Goal: Information Seeking & Learning: Check status

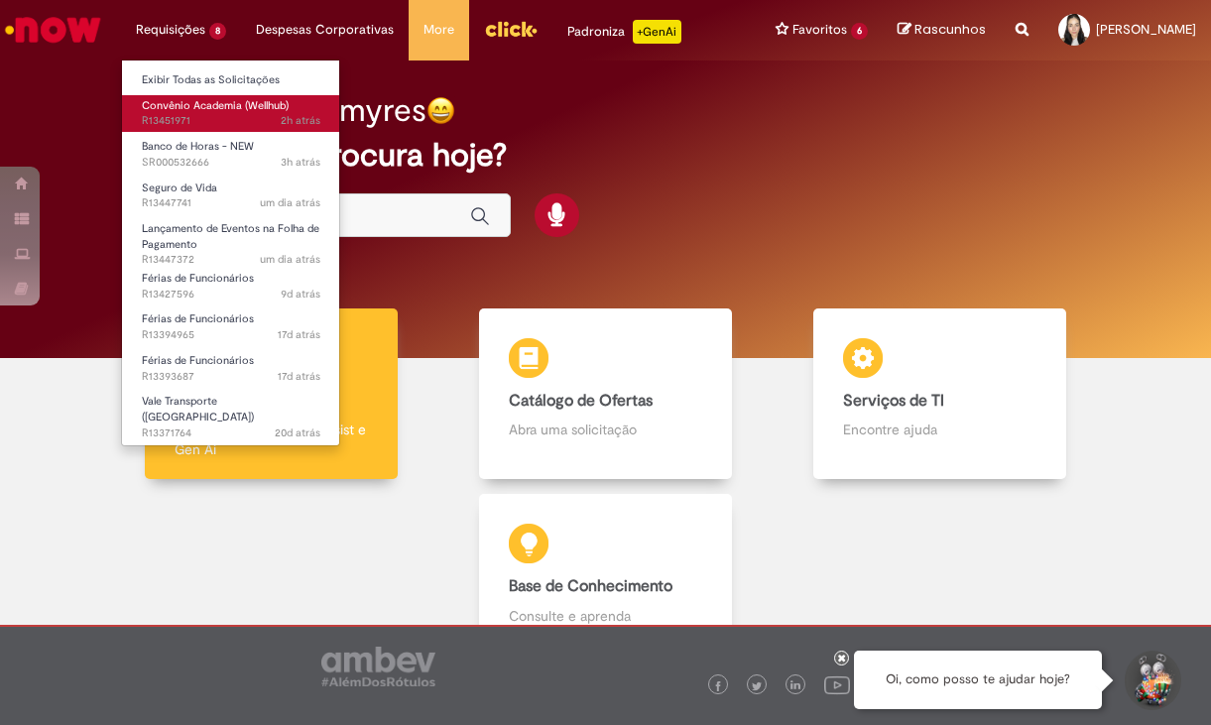
click at [179, 114] on span "2h atrás 2 horas atrás R13451971" at bounding box center [231, 121] width 179 height 16
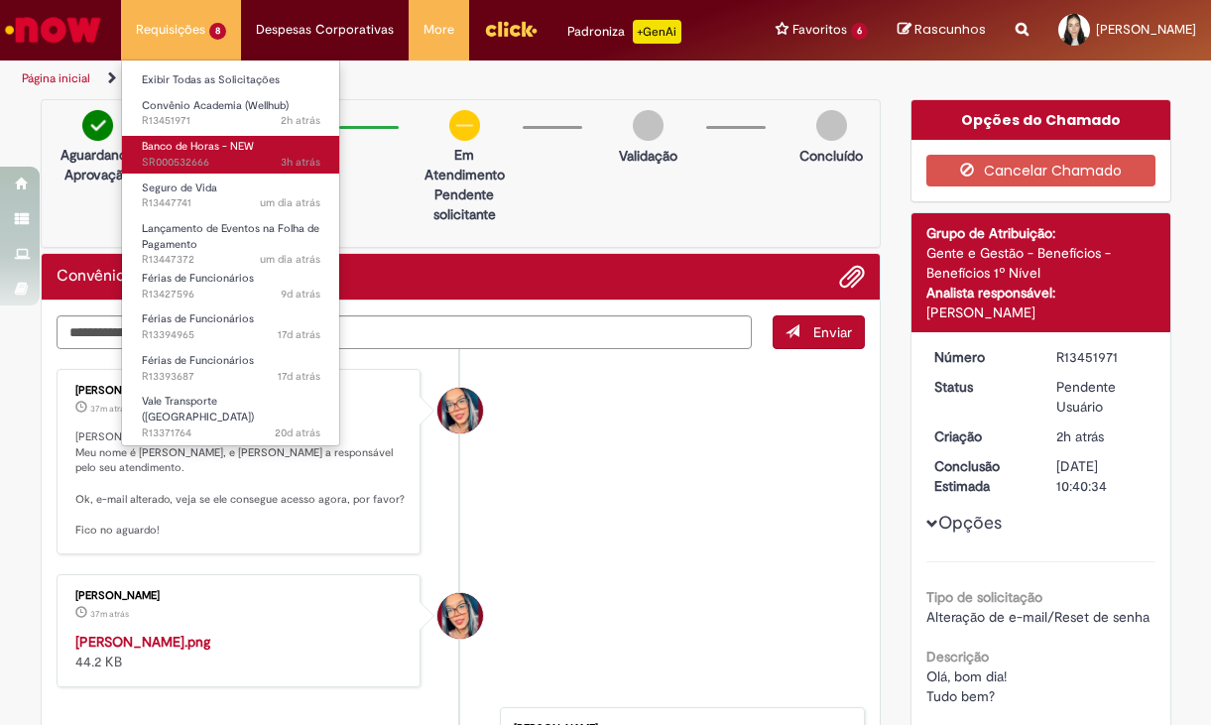
click at [205, 156] on span "3h atrás 3 horas atrás SR000532666" at bounding box center [231, 163] width 179 height 16
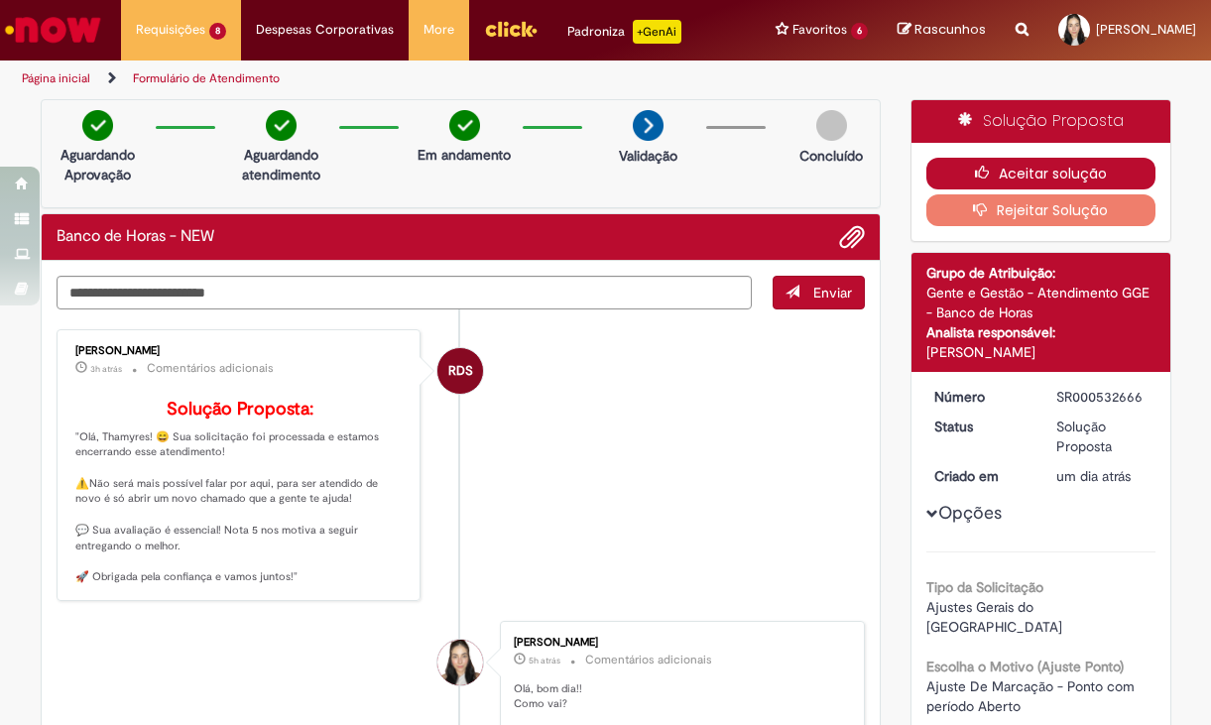
click at [989, 177] on icon "button" at bounding box center [987, 173] width 24 height 14
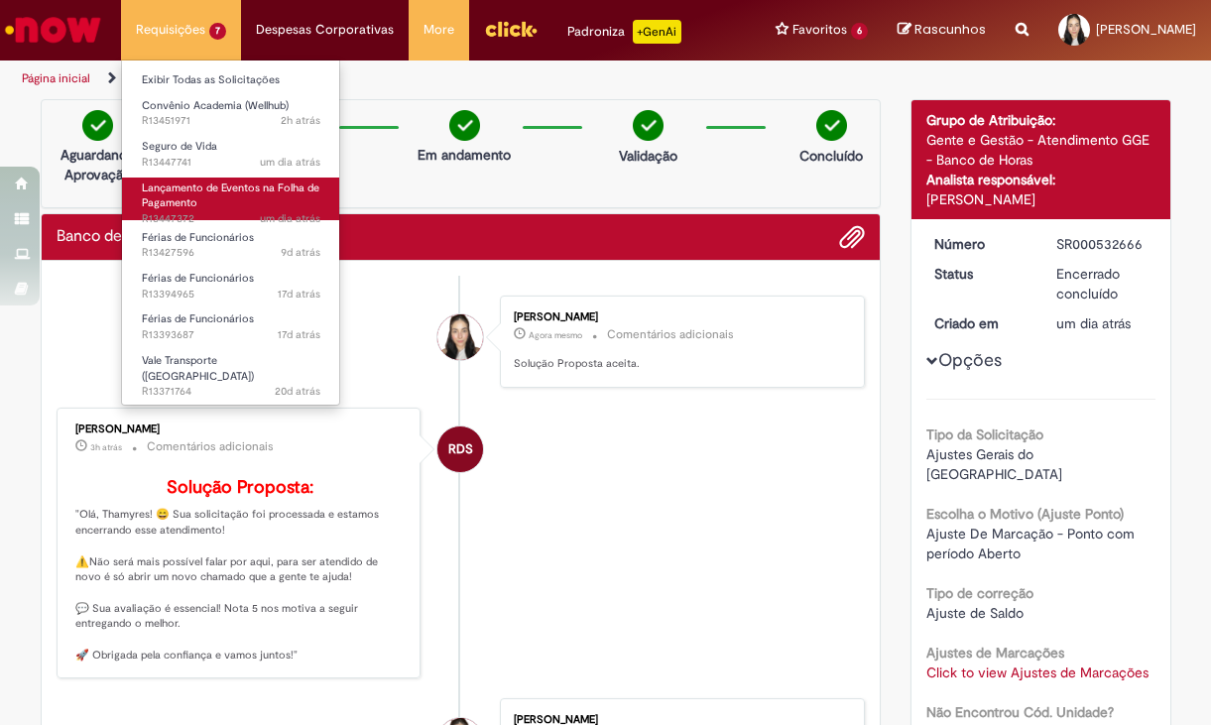
click at [213, 199] on link "Lançamento de Eventos na Folha de Pagamento um dia atrás um dia atrás R13447372" at bounding box center [231, 199] width 218 height 43
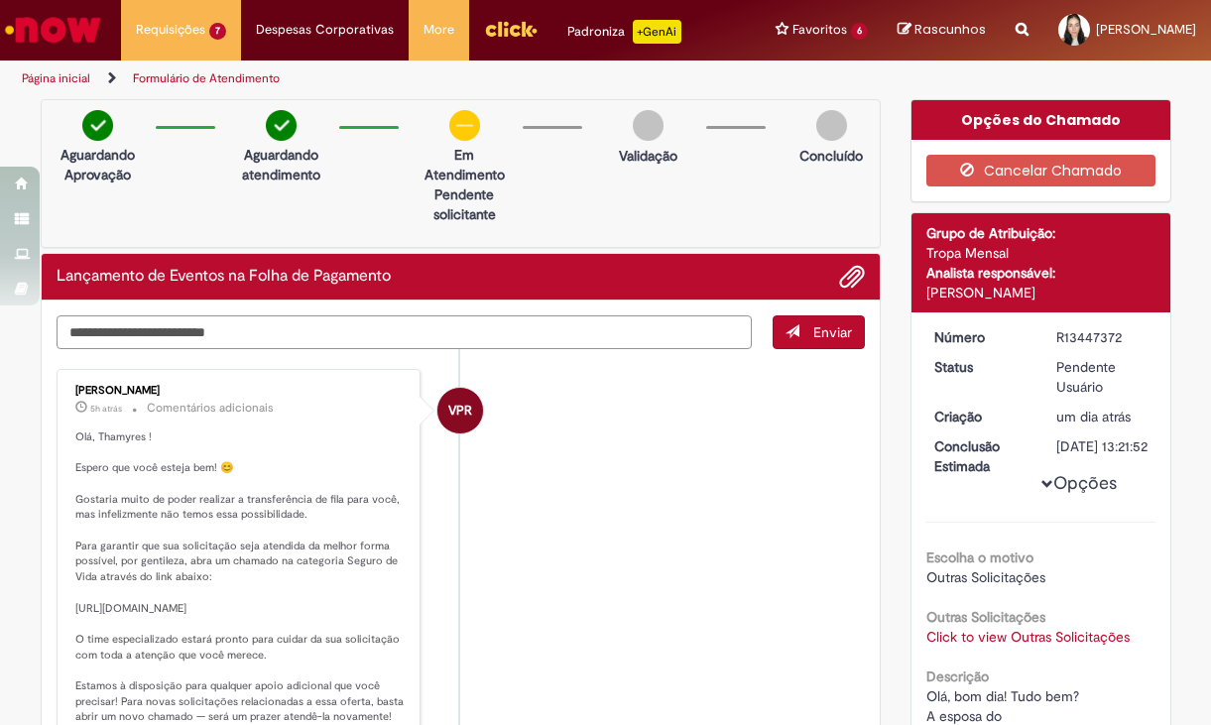
click at [391, 329] on textarea "Digite sua mensagem aqui..." at bounding box center [405, 332] width 696 height 34
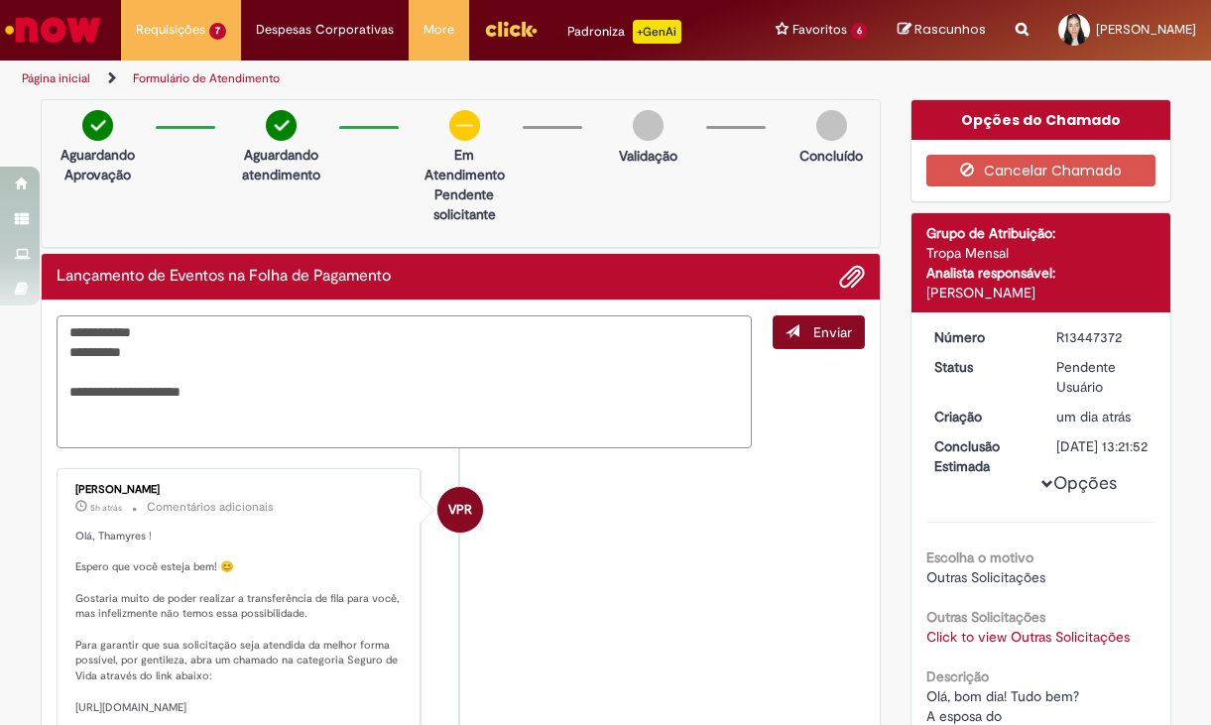
type textarea "**********"
drag, startPoint x: 855, startPoint y: 341, endPoint x: 845, endPoint y: 339, distance: 10.1
click at [850, 339] on button "Enviar" at bounding box center [819, 332] width 92 height 34
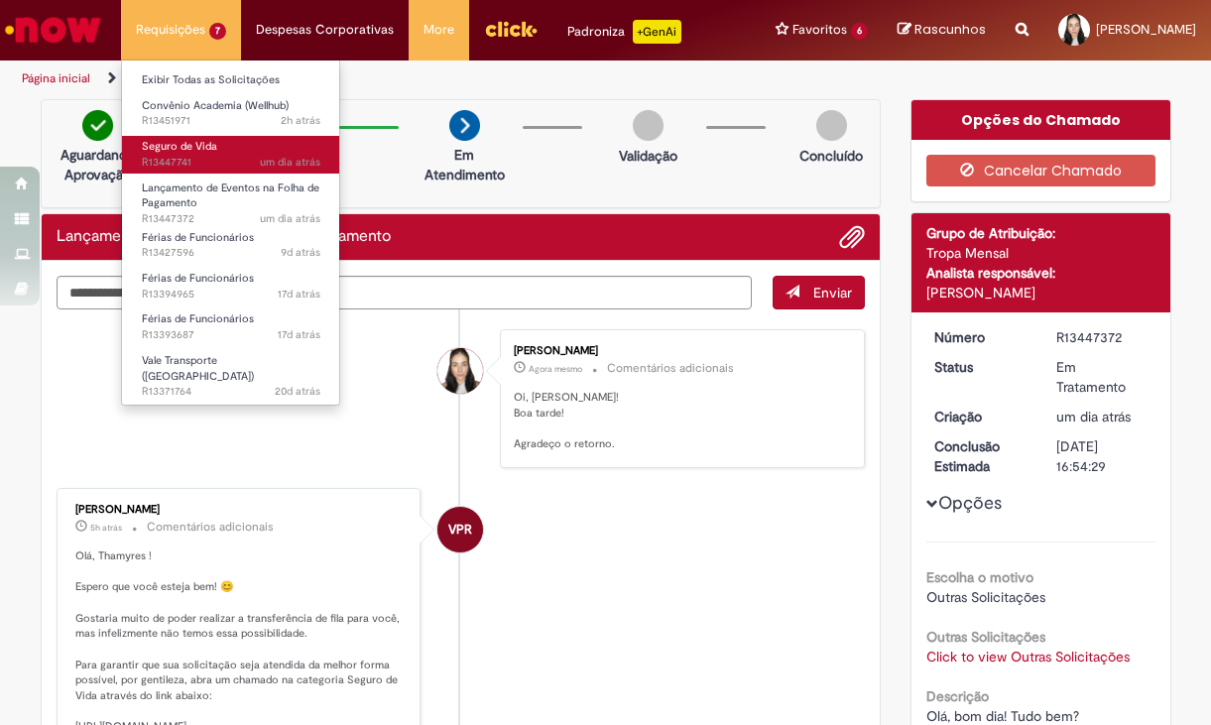
click at [210, 164] on span "um dia atrás um dia atrás R13447741" at bounding box center [231, 163] width 179 height 16
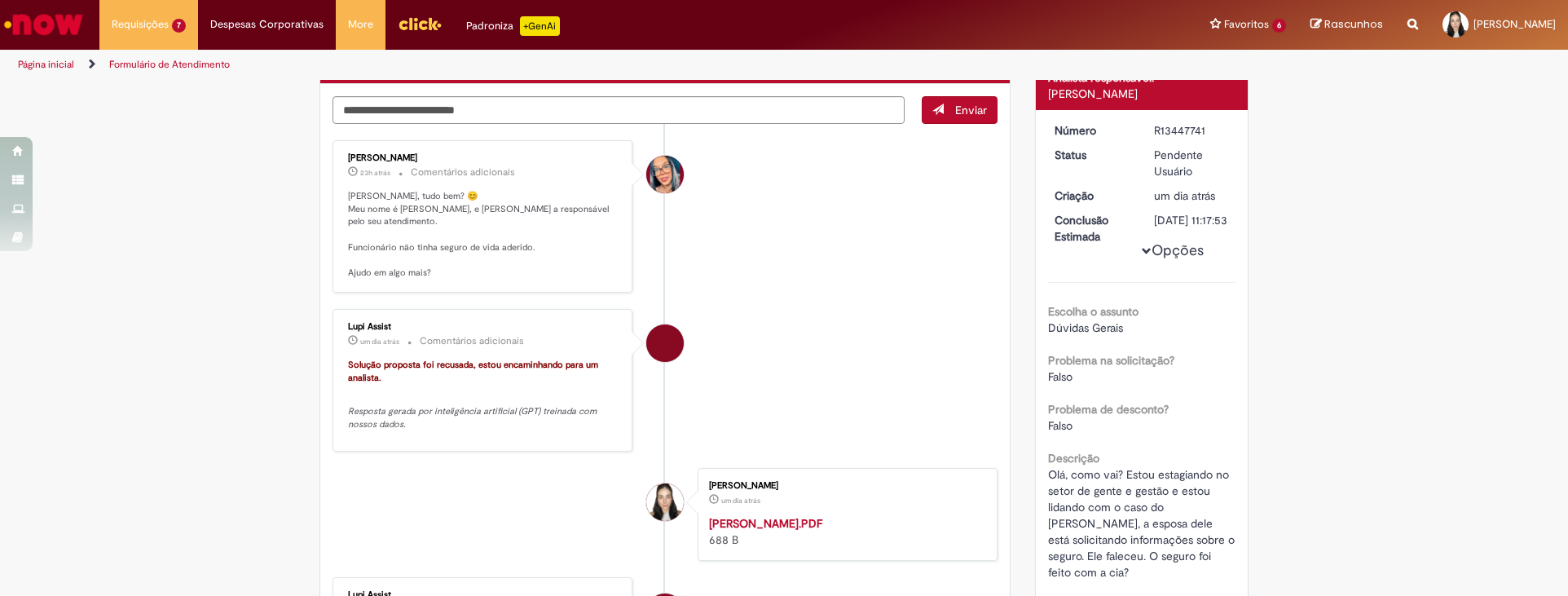
scroll to position [571, 0]
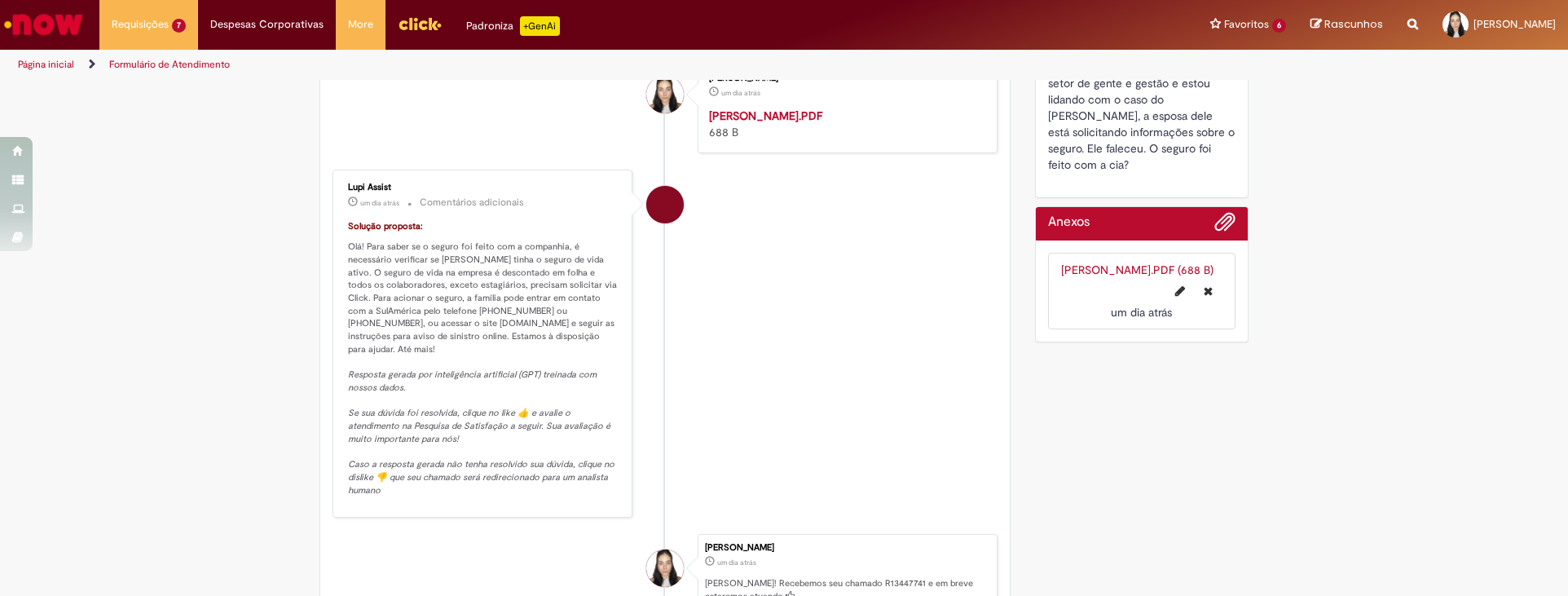
click at [367, 284] on p "Solução proposta: Olá! Para saber se o seguro foi feito com a companhia, é nece…" at bounding box center [483, 358] width 271 height 277
drag, startPoint x: 348, startPoint y: 299, endPoint x: 573, endPoint y: 326, distance: 226.6
click at [573, 326] on p "Solução proposta: Olá! Para saber se o seguro foi feito com a companhia, é nece…" at bounding box center [483, 358] width 271 height 277
copy p "SulAmérica pelo telefone 4004-4935 ou 0800-726-4935, ou acessar o site www.sula…"
click at [519, 368] on p "Resposta gerada por inteligência artificial (GPT) treinada com nossos dados. Se…" at bounding box center [483, 432] width 271 height 128
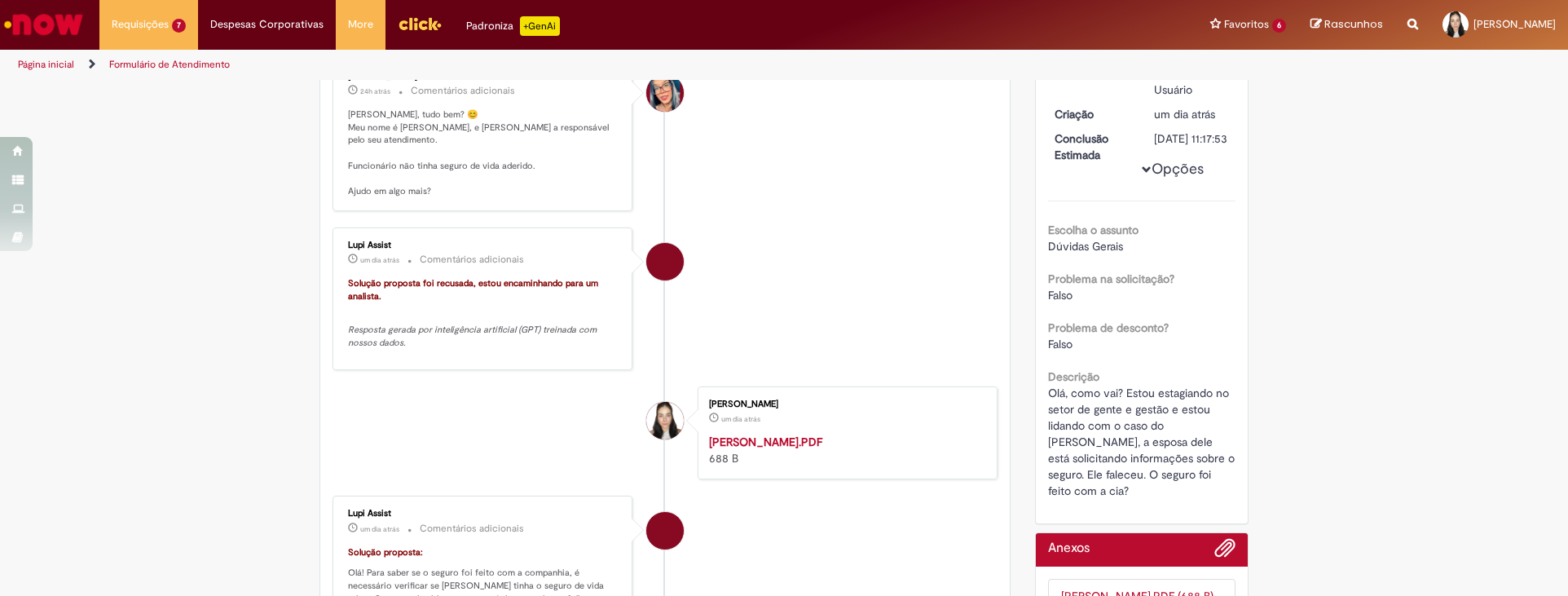
scroll to position [0, 0]
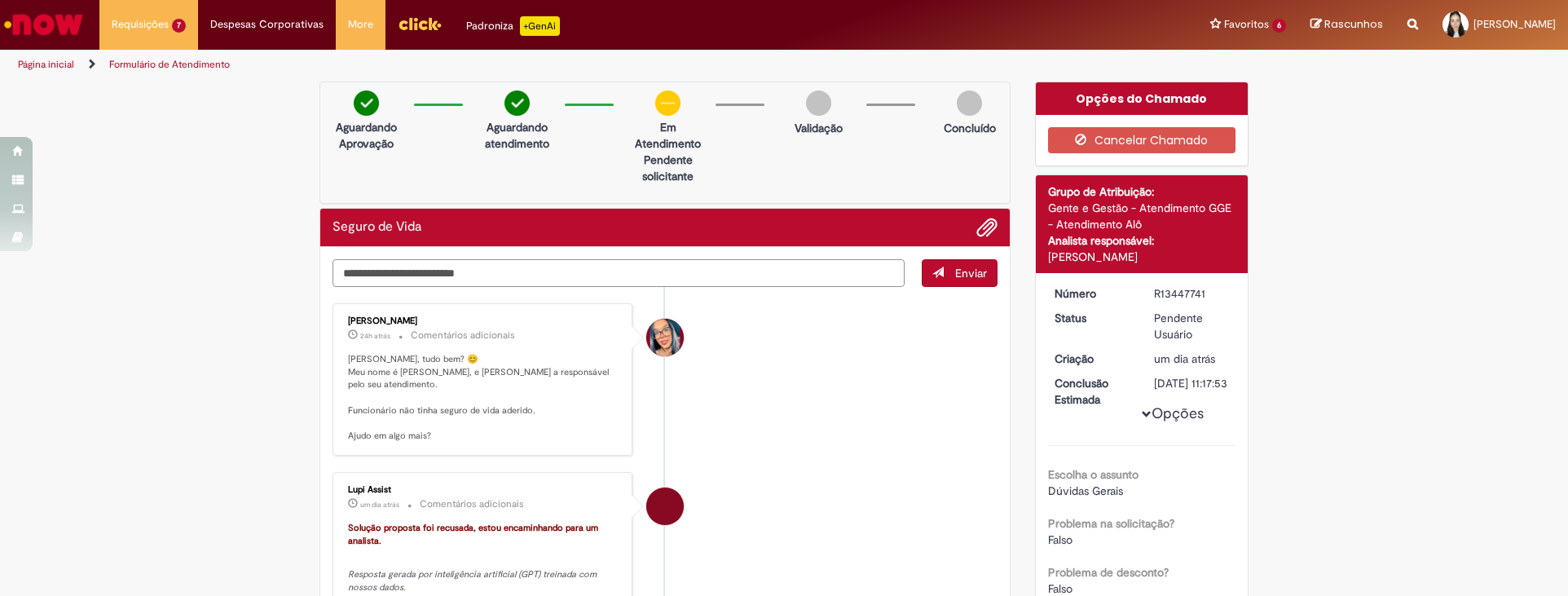
click at [423, 272] on textarea "Digite sua mensagem aqui..." at bounding box center [619, 273] width 572 height 28
type textarea "*"
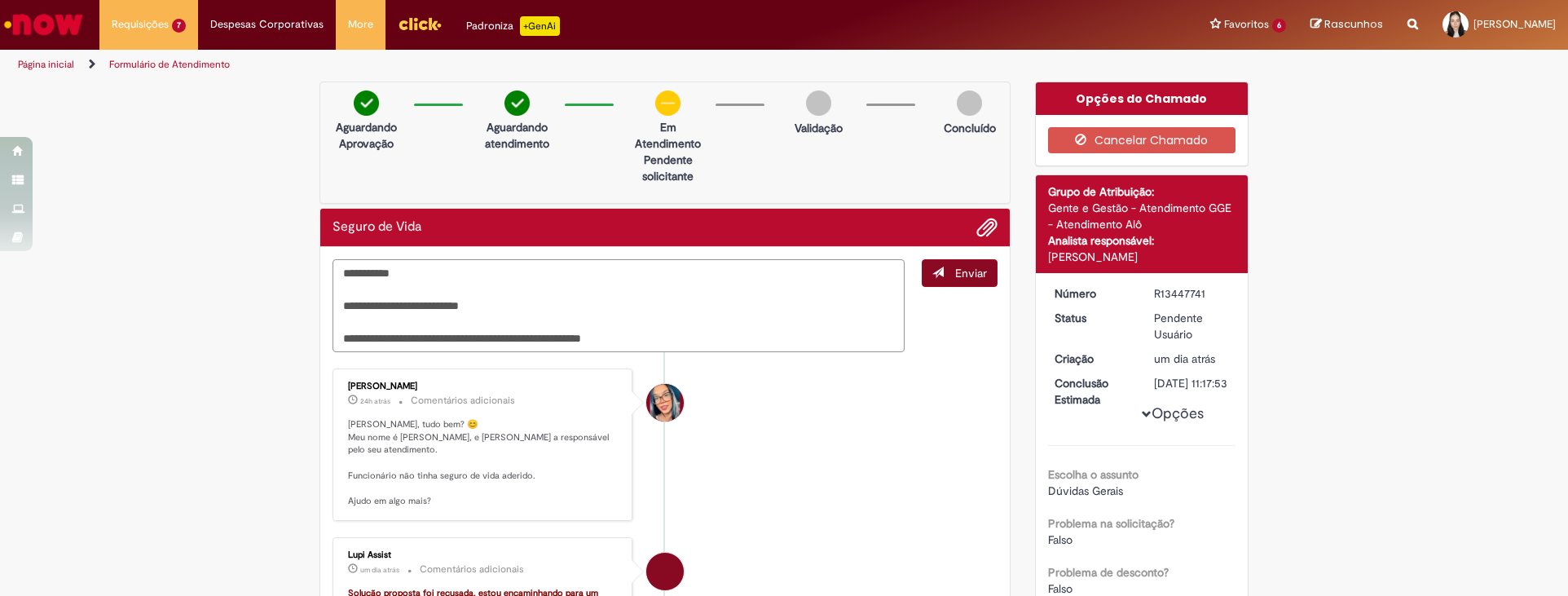
type textarea "**********"
click at [971, 267] on span "Enviar" at bounding box center [971, 273] width 32 height 15
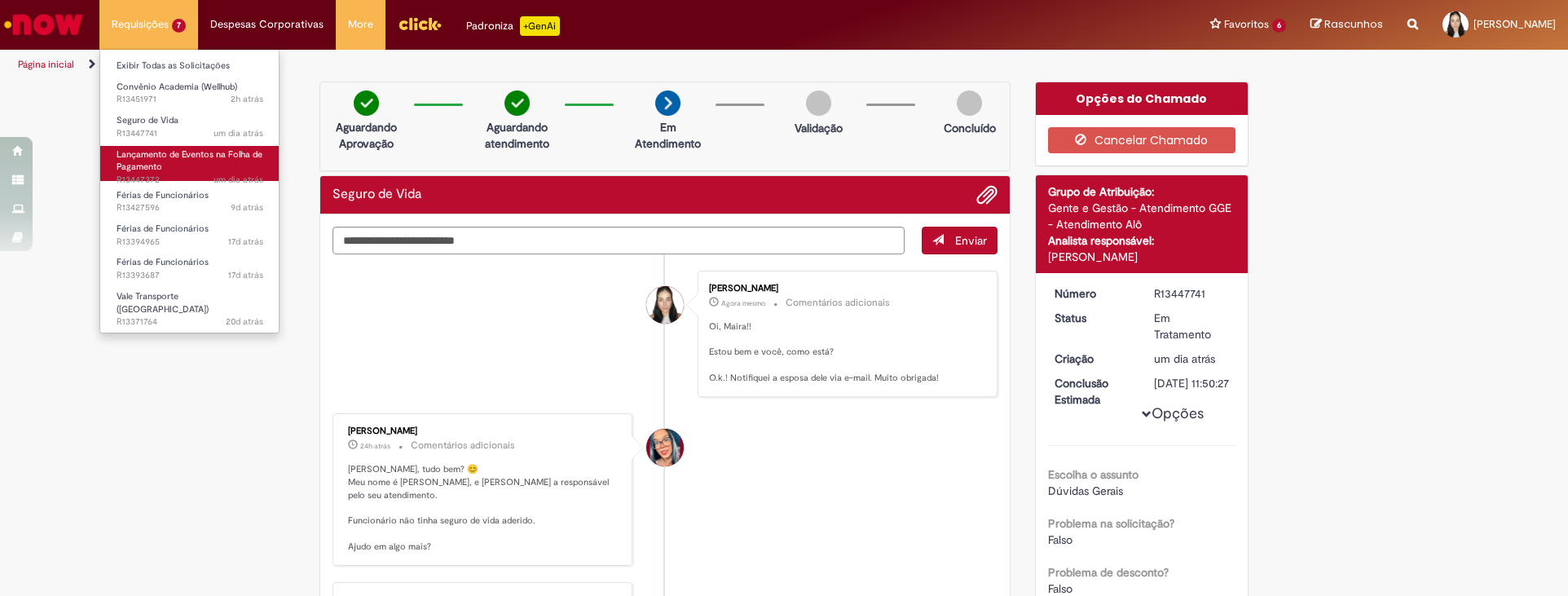
click at [196, 165] on link "Lançamento de Eventos na Folha de Pagamento um dia atrás um dia atrás R13447372" at bounding box center [190, 164] width 179 height 35
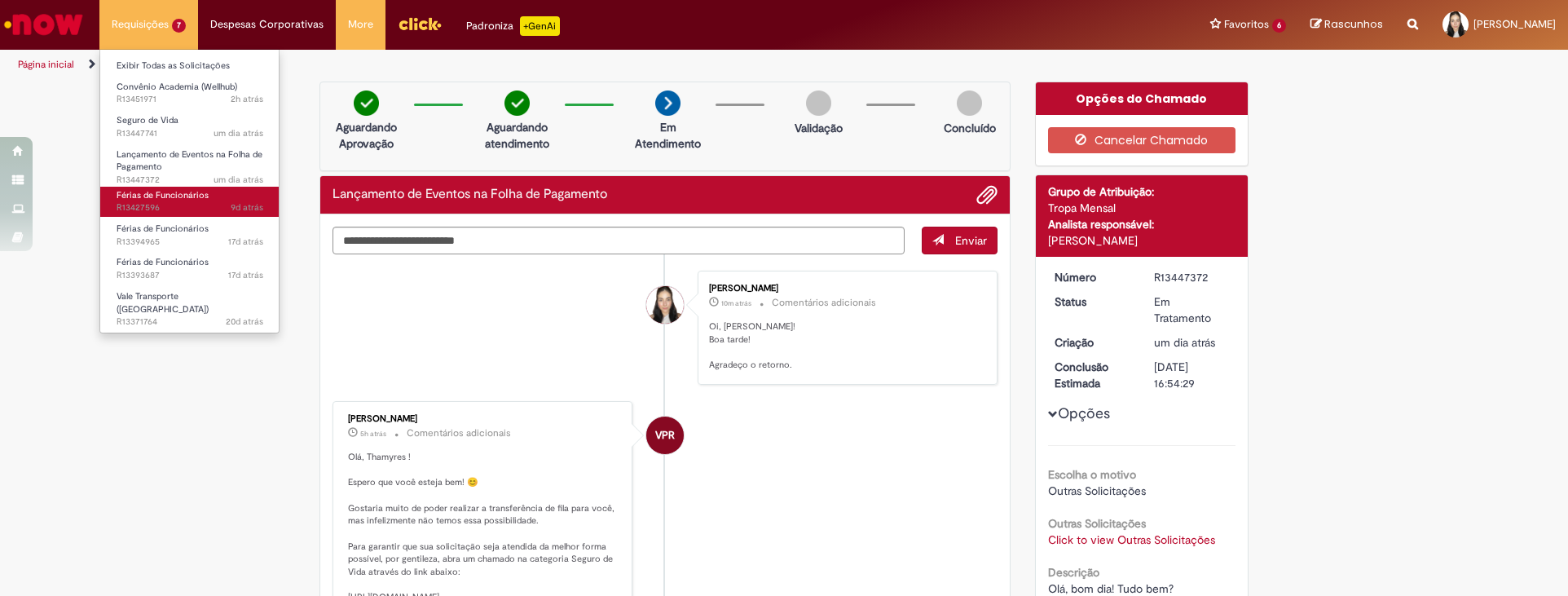
click at [195, 203] on span "9d atrás 9 dias atrás R13427596" at bounding box center [190, 208] width 147 height 13
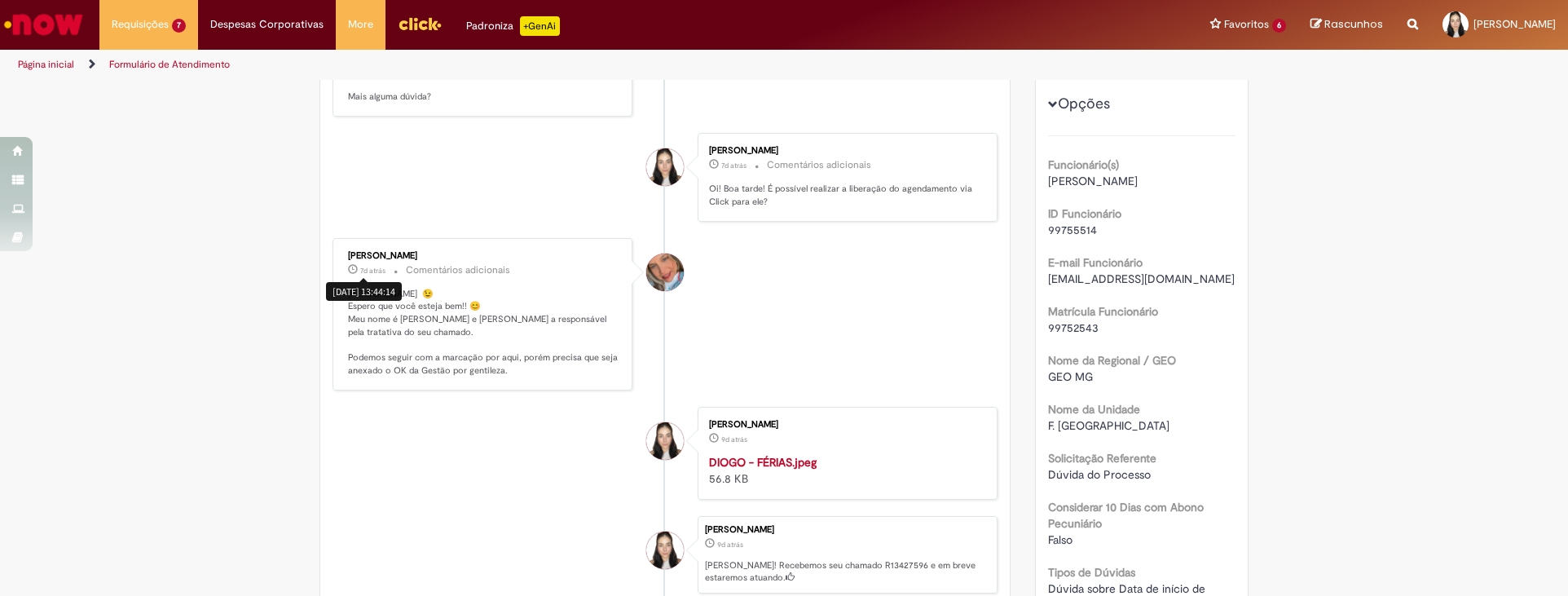
scroll to position [163, 0]
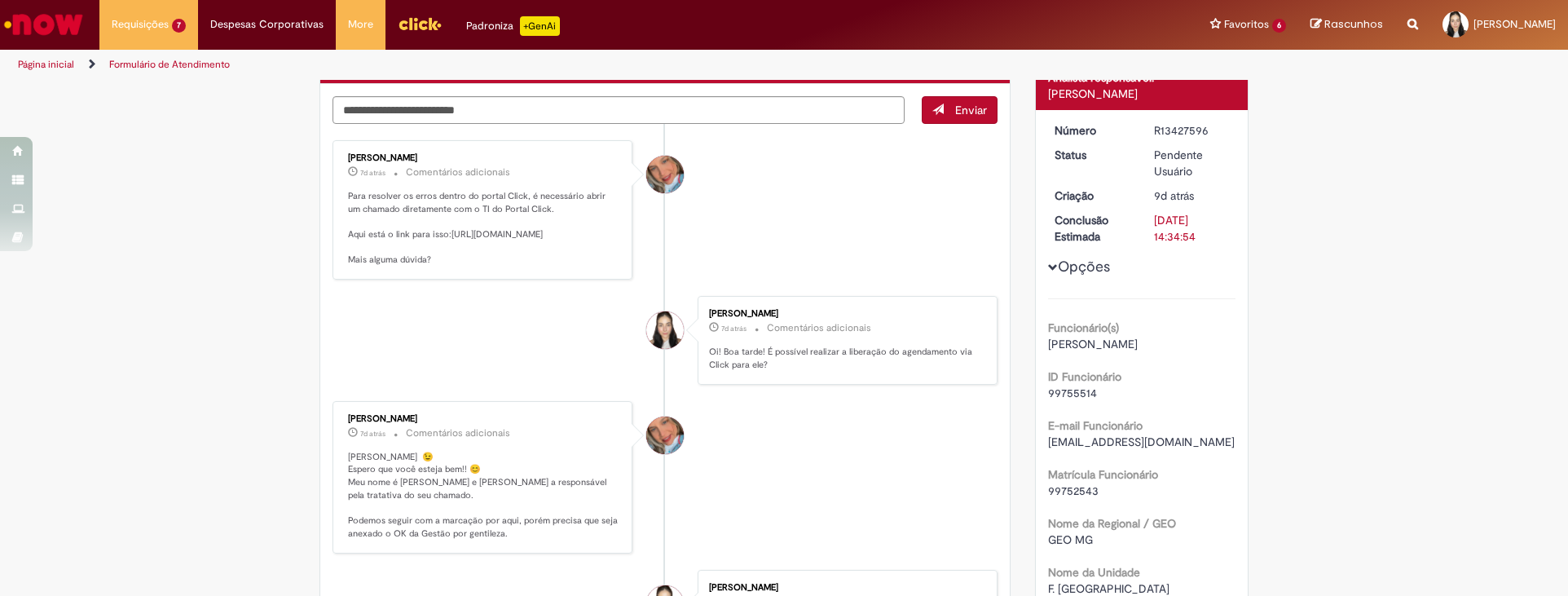
drag, startPoint x: 598, startPoint y: 262, endPoint x: 444, endPoint y: 232, distance: 156.9
click at [444, 232] on p "Para resolver os erros dentro do portal Click, é necessário abrir um chamado di…" at bounding box center [483, 228] width 271 height 76
click at [633, 280] on li "Jacqueline Andrade Galani 7d atrás 7 dias atrás Comentários adicionais Para res…" at bounding box center [665, 210] width 665 height 140
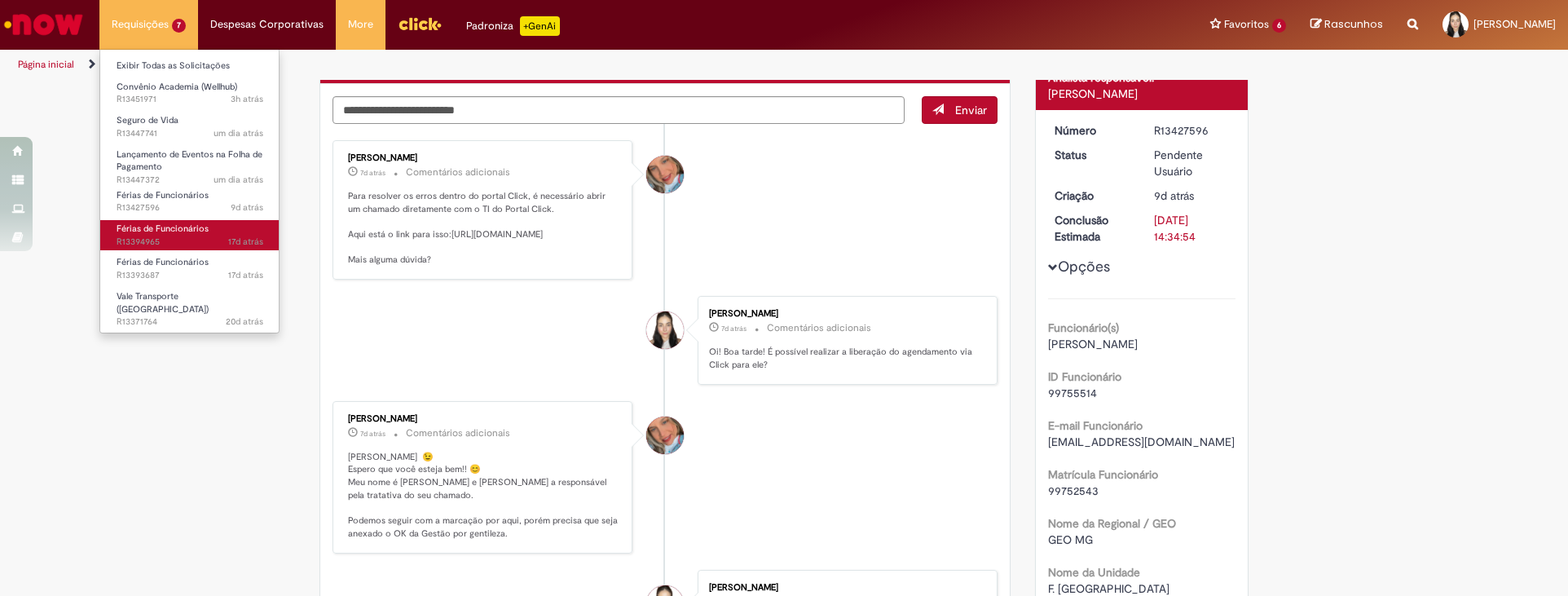
click at [182, 229] on span "Férias de Funcionários" at bounding box center [163, 229] width 92 height 12
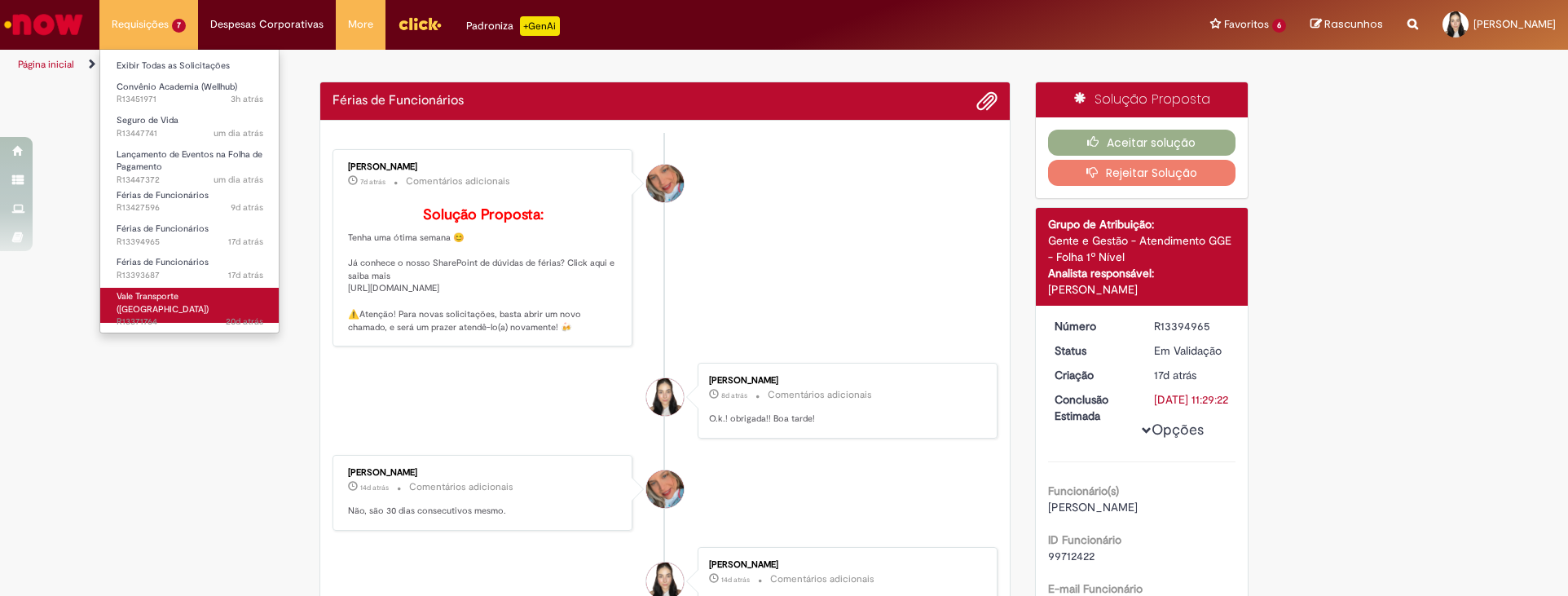
click at [185, 296] on span "Vale Transporte ([GEOGRAPHIC_DATA])" at bounding box center [163, 303] width 92 height 25
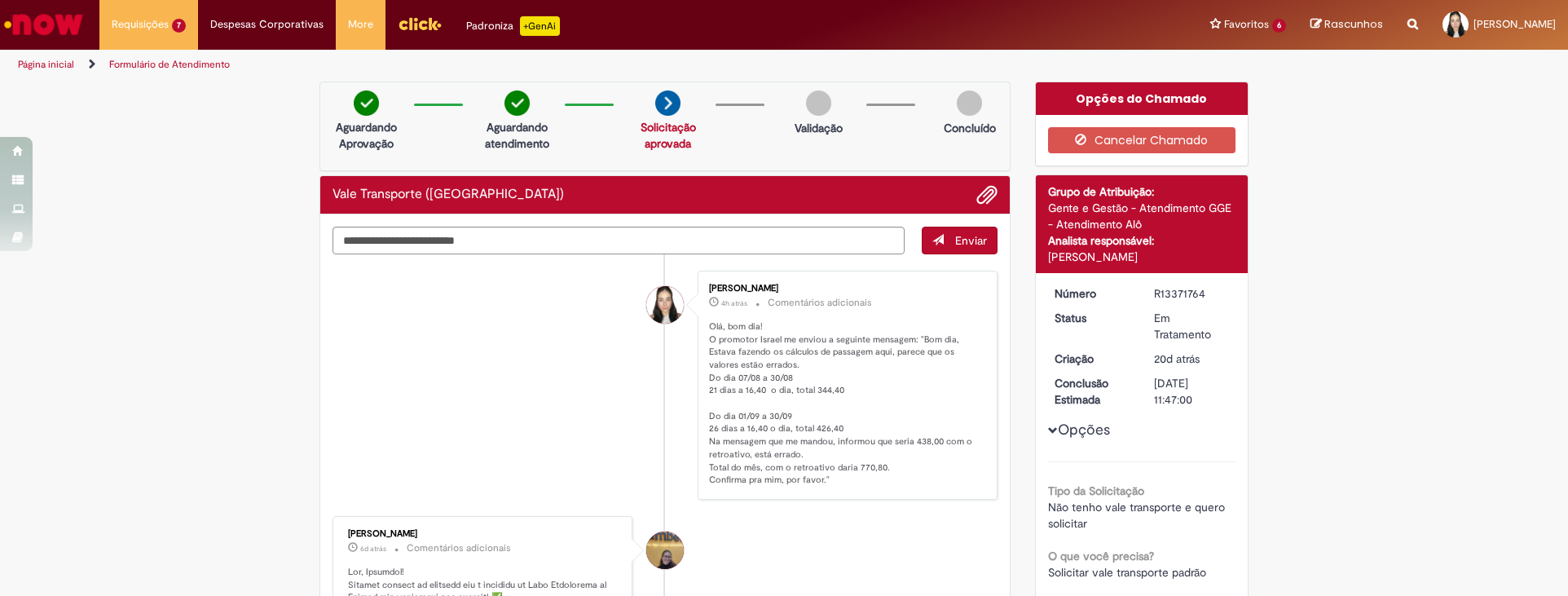
click at [63, 16] on img "Ir para a Homepage" at bounding box center [44, 25] width 84 height 33
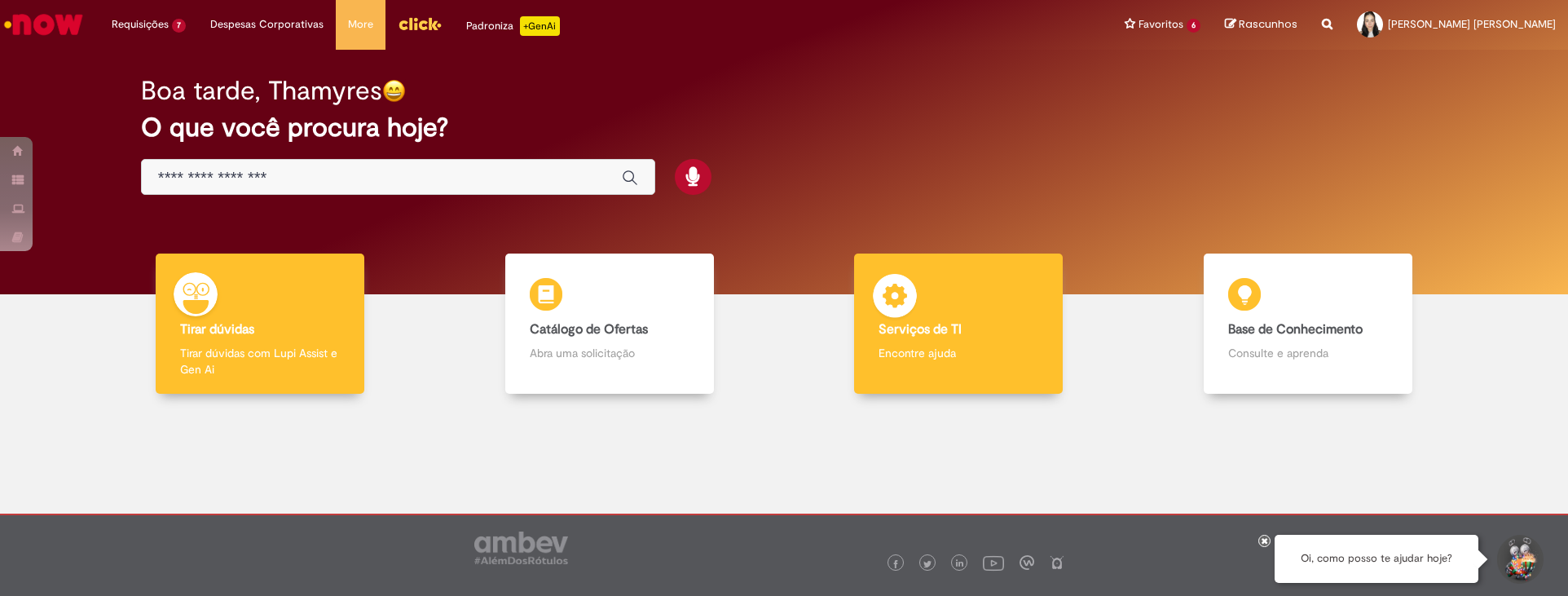
click at [966, 363] on div "Serviços de TI Serviços de TI Encontre ajuda" at bounding box center [958, 324] width 209 height 141
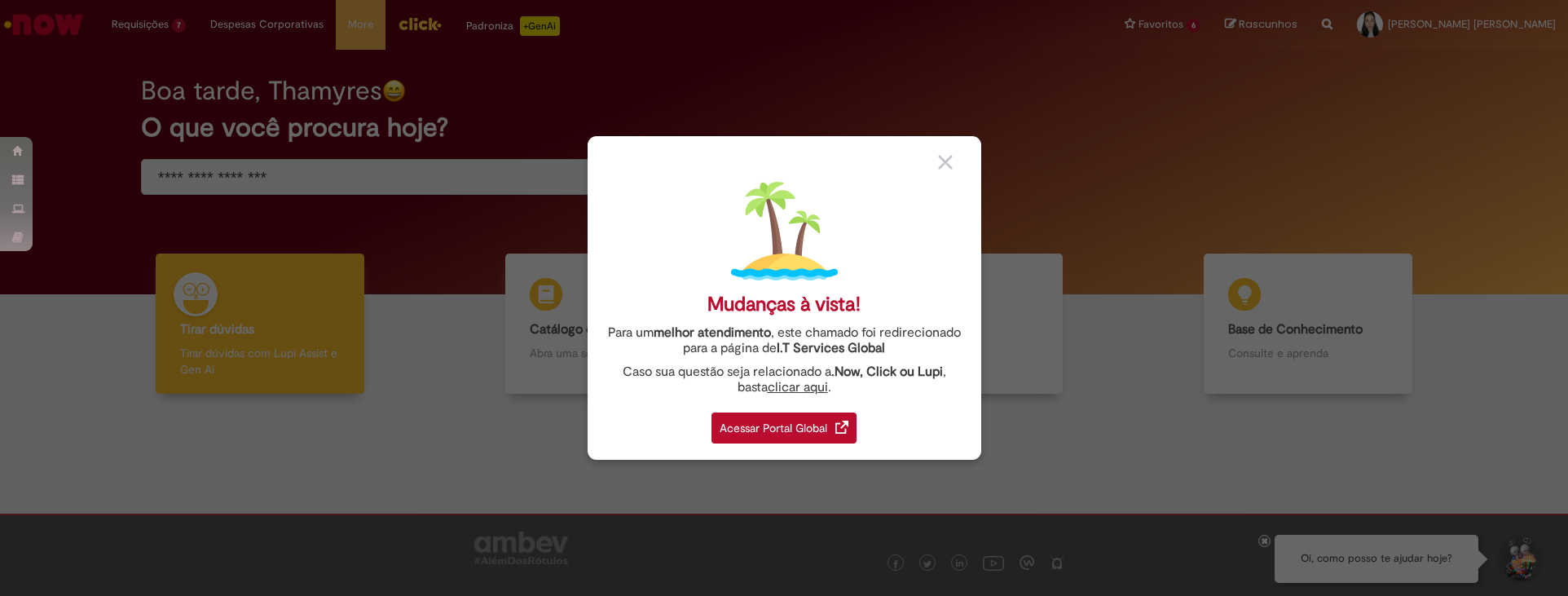
click at [834, 427] on div "Acessar Portal Global" at bounding box center [784, 428] width 145 height 31
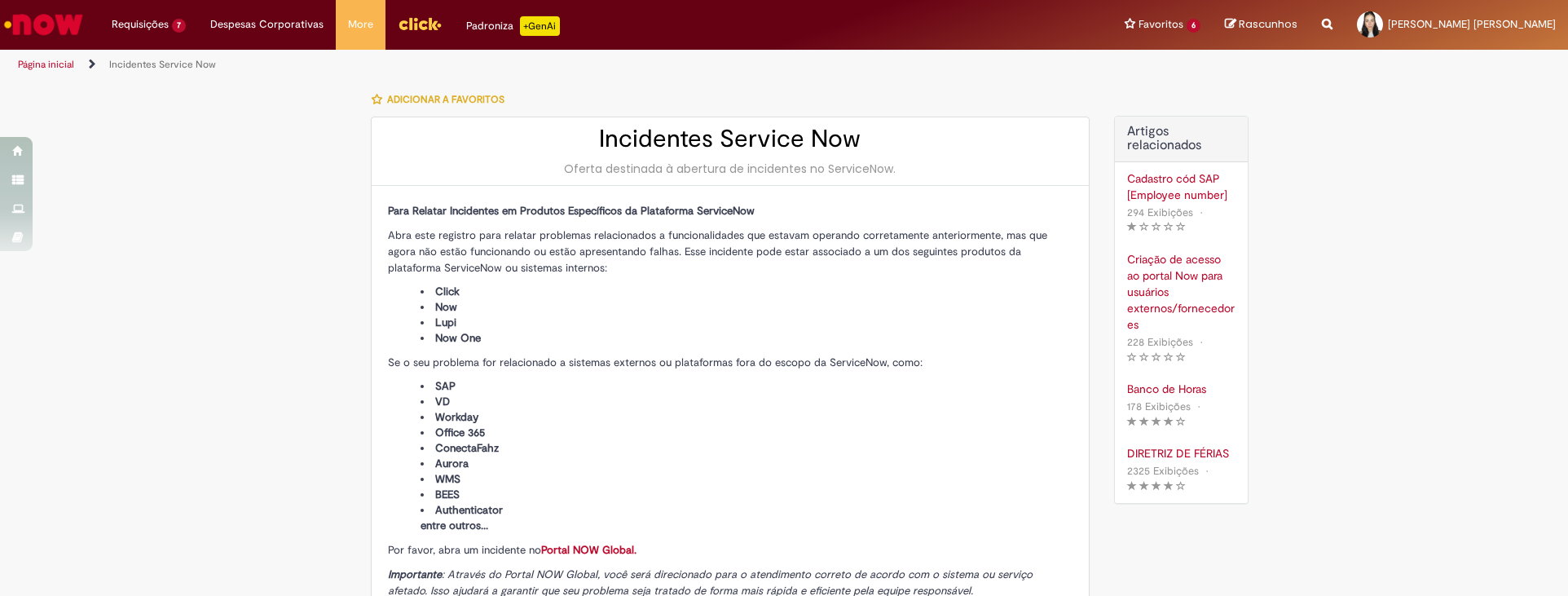
type input "**********"
type input "****"
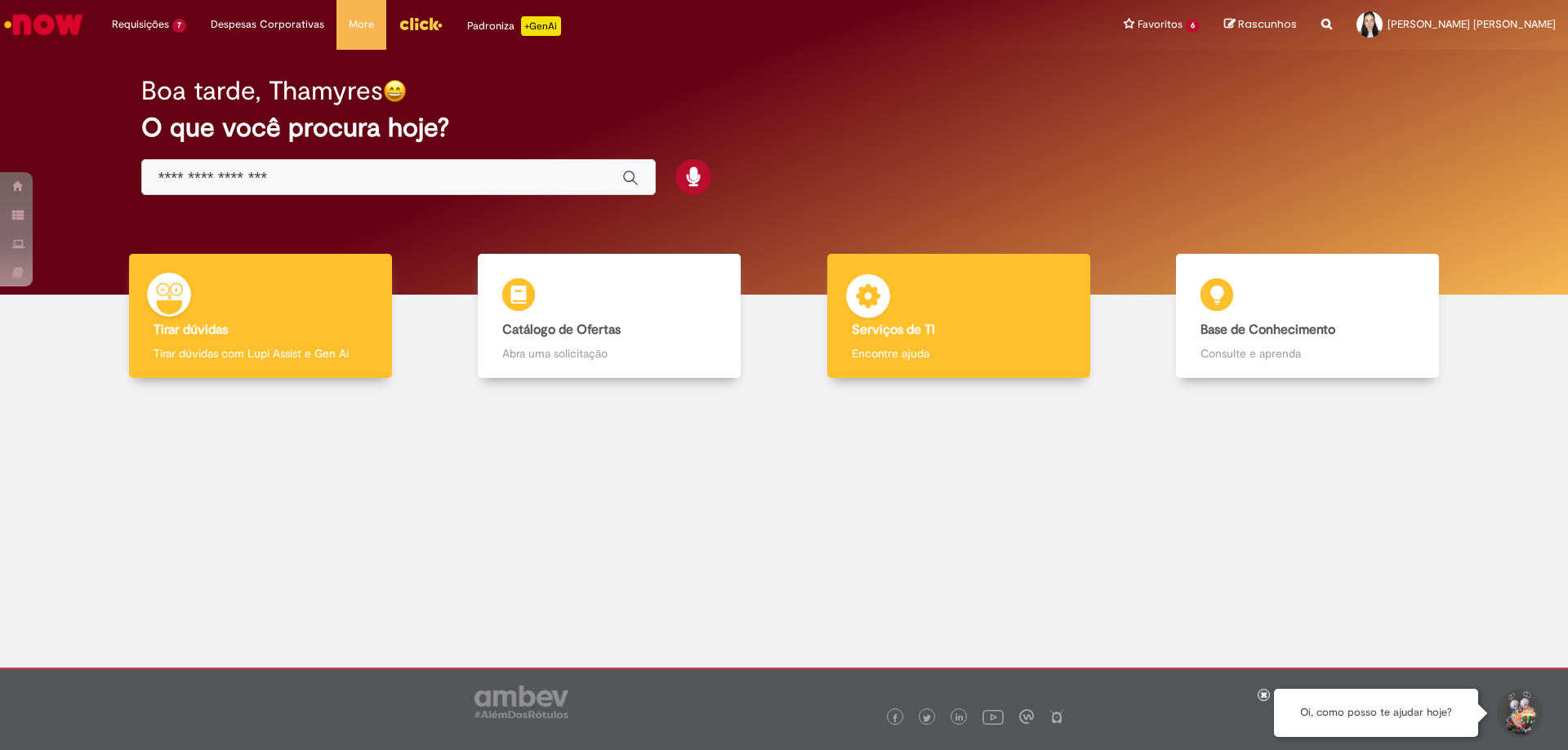
click at [1006, 305] on div "Serviços de TI Serviços de TI Encontre ajuda" at bounding box center [959, 316] width 263 height 125
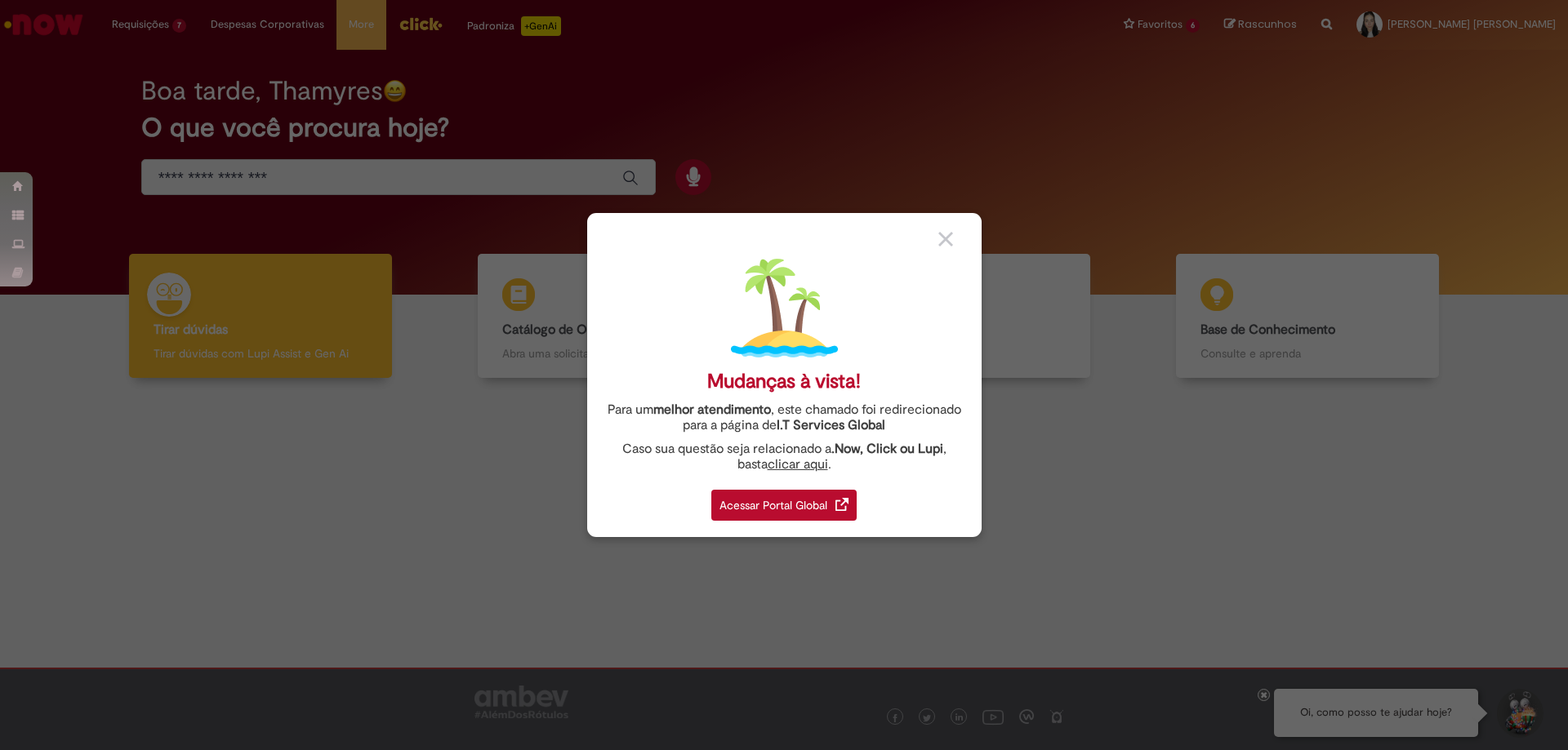
click at [801, 500] on div "Acessar Portal Global" at bounding box center [784, 505] width 146 height 31
